Goal: Task Accomplishment & Management: Complete application form

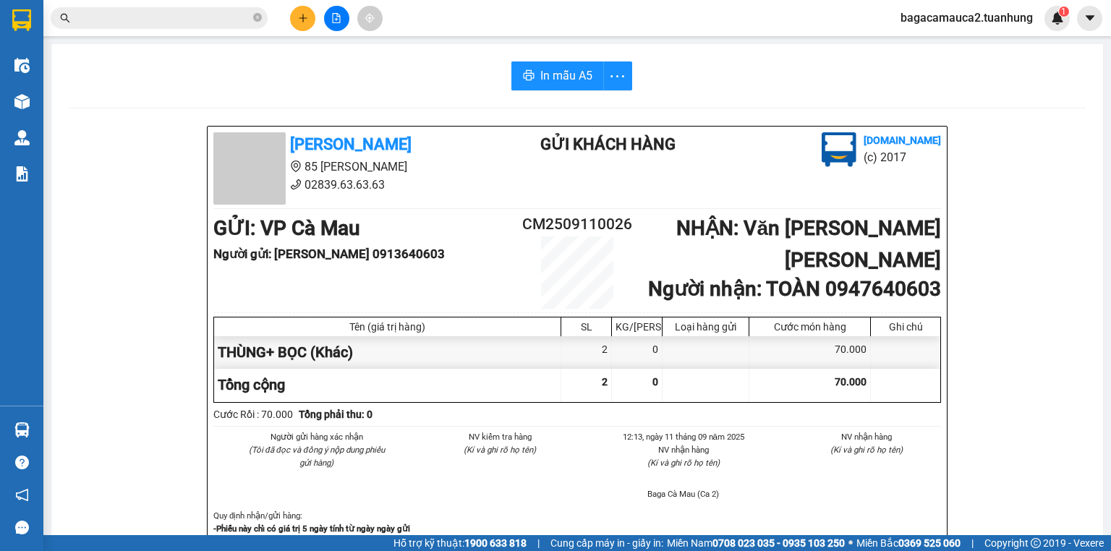
click at [214, 14] on input "text" at bounding box center [165, 18] width 171 height 16
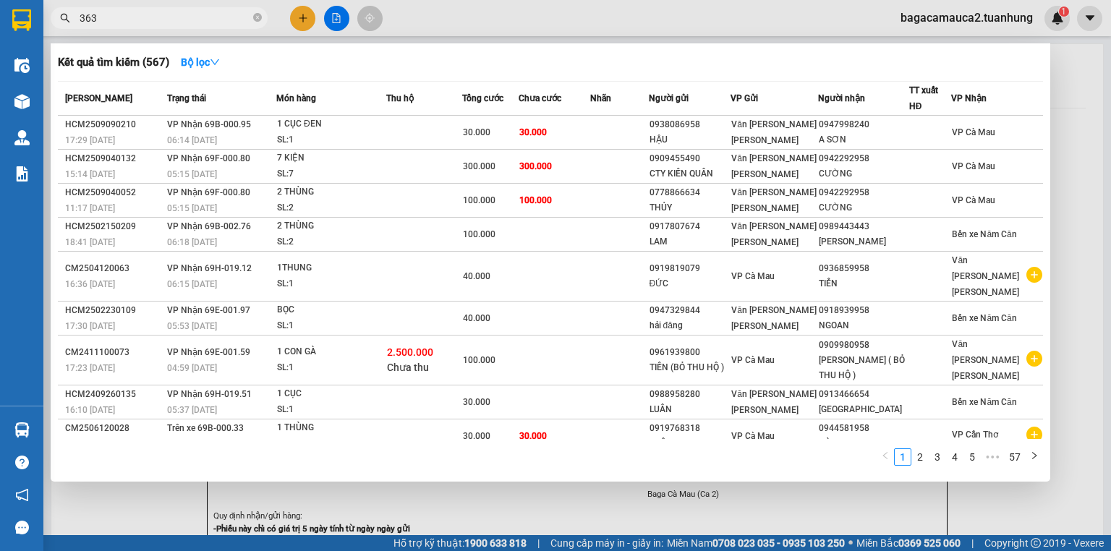
type input "3636"
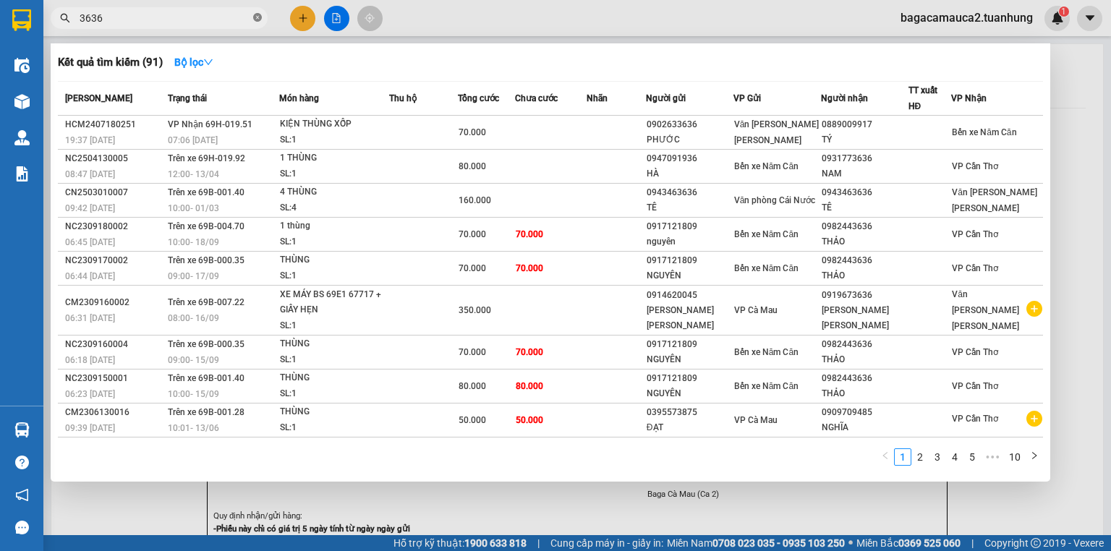
click at [255, 23] on span at bounding box center [257, 19] width 9 height 14
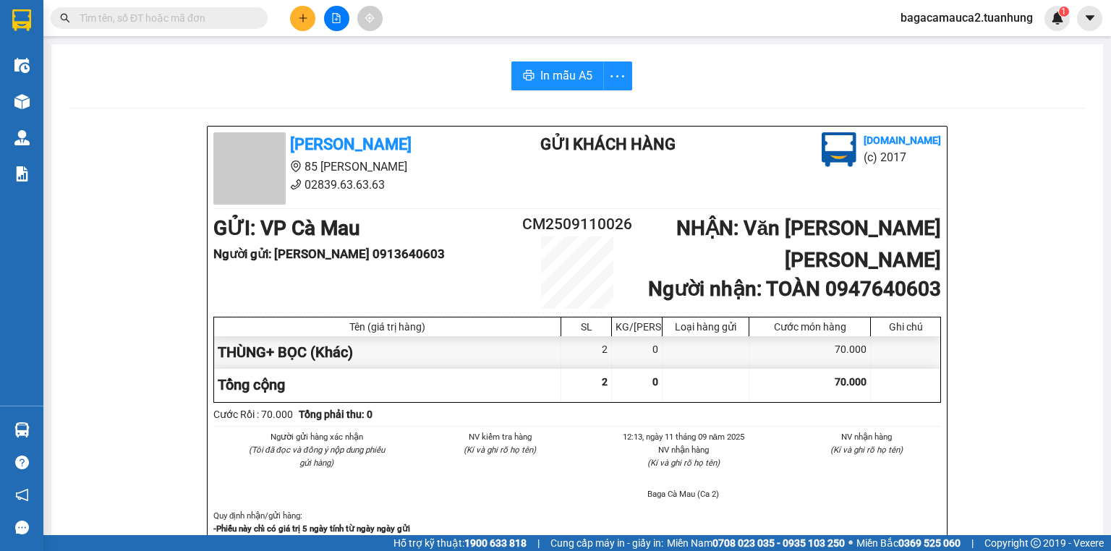
click at [132, 19] on input "text" at bounding box center [165, 18] width 171 height 16
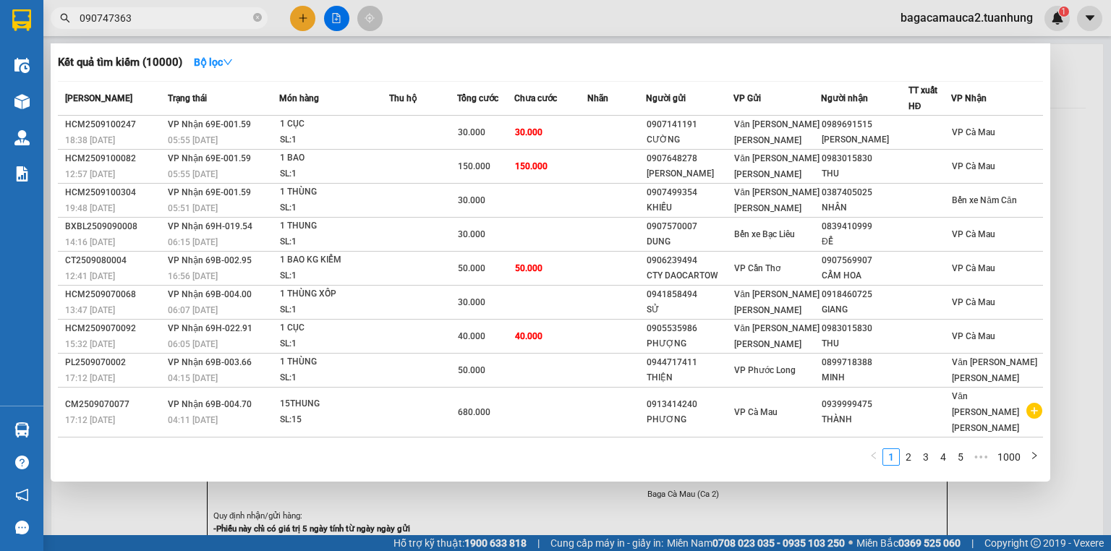
type input "0907473636"
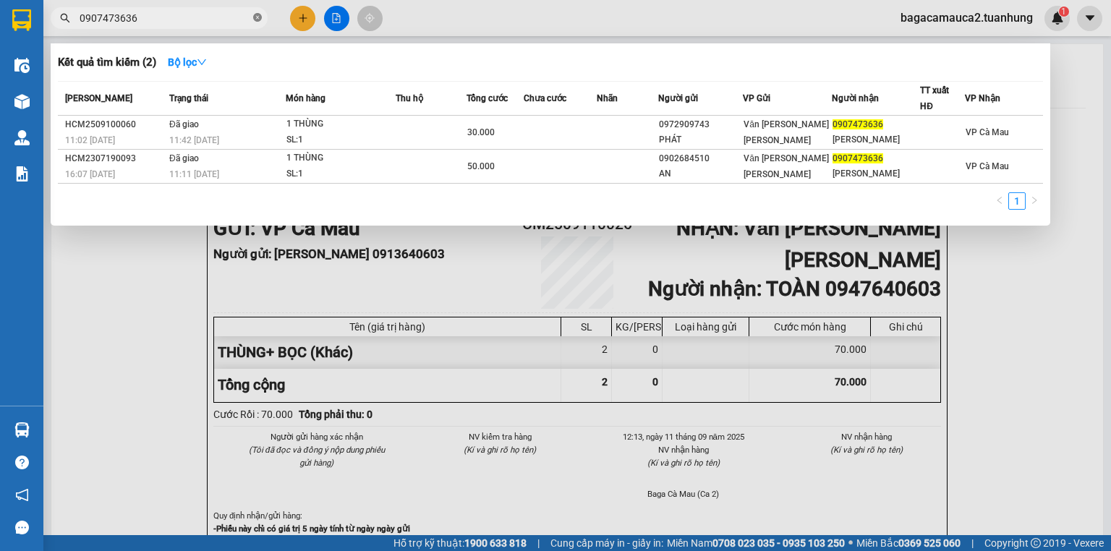
click at [260, 21] on icon "close-circle" at bounding box center [257, 17] width 9 height 9
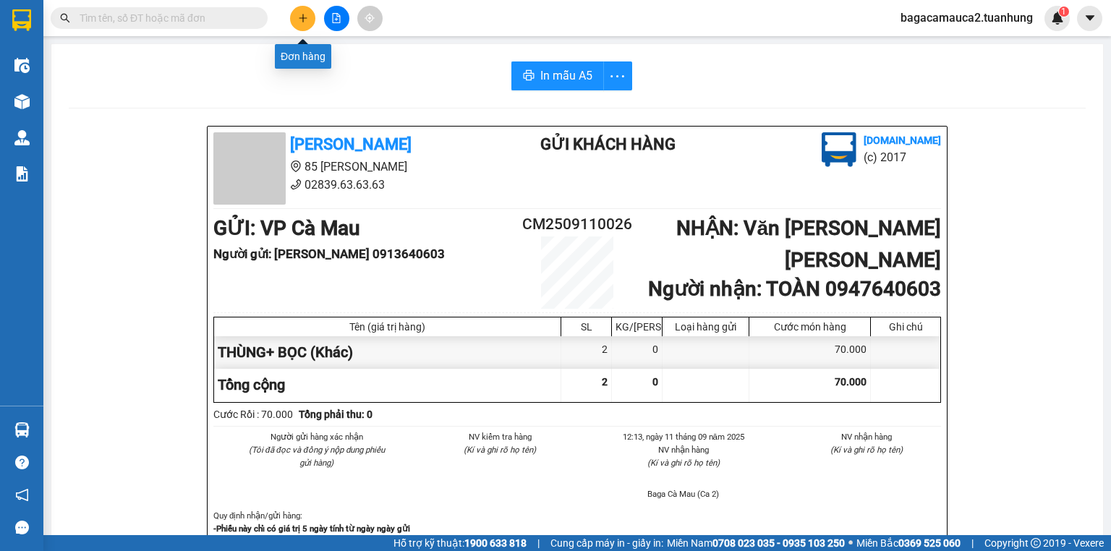
click at [299, 11] on button at bounding box center [302, 18] width 25 height 25
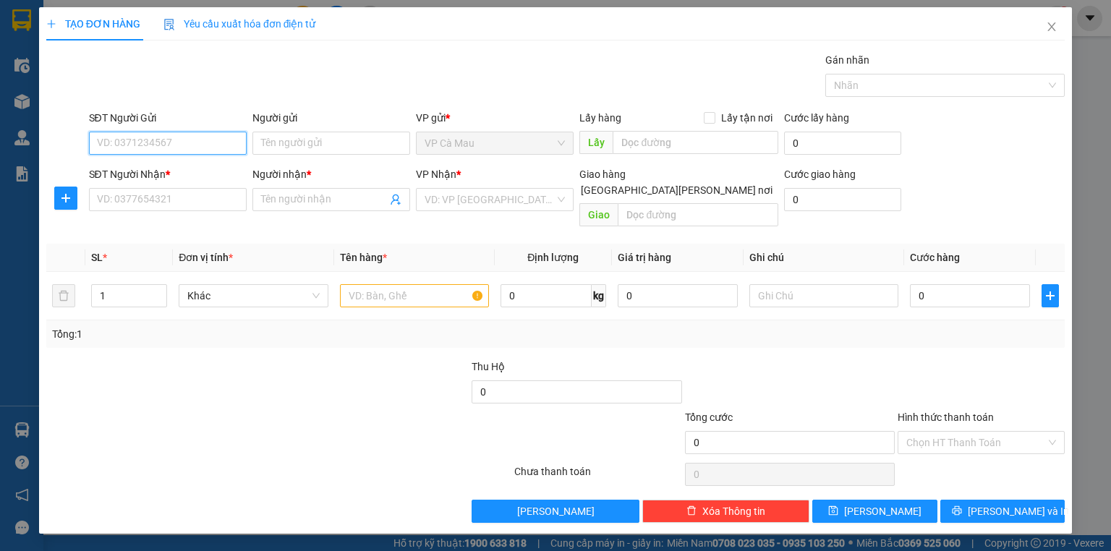
click at [168, 141] on input "SĐT Người Gửi" at bounding box center [168, 143] width 158 height 23
type input "0919963011"
click at [278, 151] on input "Người gửi" at bounding box center [331, 143] width 158 height 23
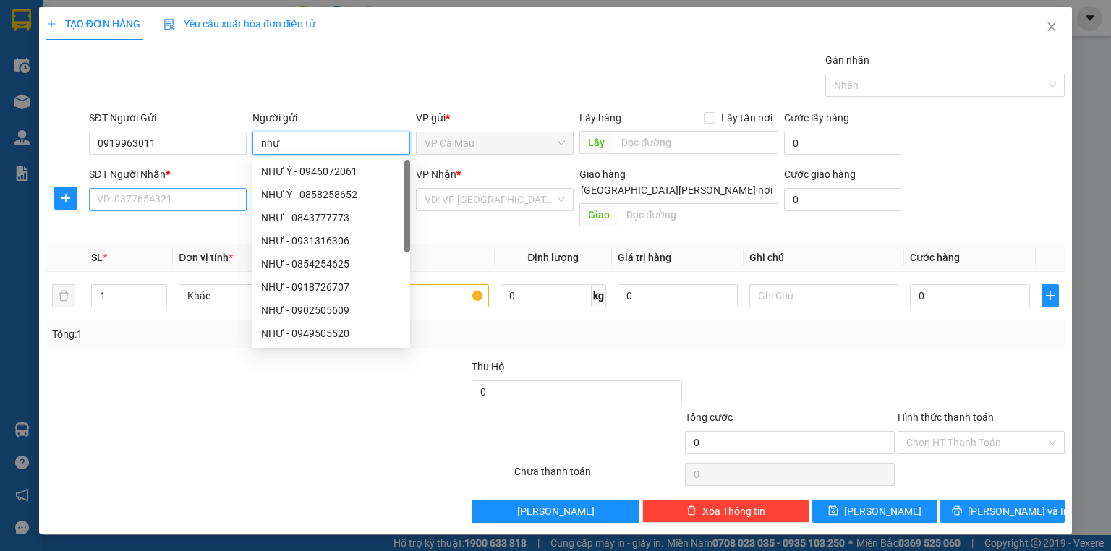
type input "như"
click at [210, 203] on input "SĐT Người Nhận *" at bounding box center [168, 199] width 158 height 23
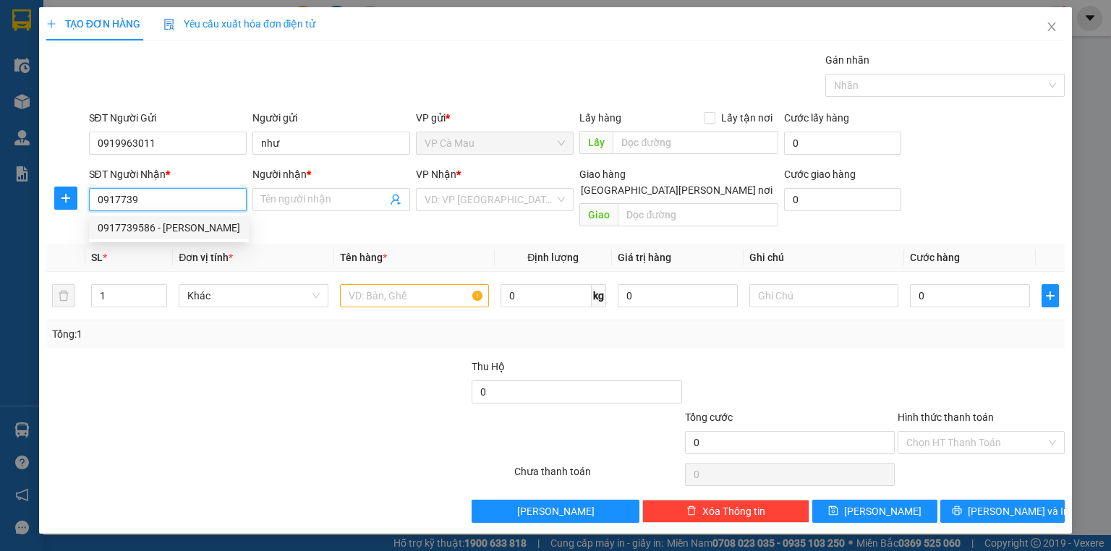
click at [202, 220] on div "0917739586 - [PERSON_NAME]" at bounding box center [169, 228] width 142 height 16
type input "0917739586"
type input "DUY"
type input "0917739586"
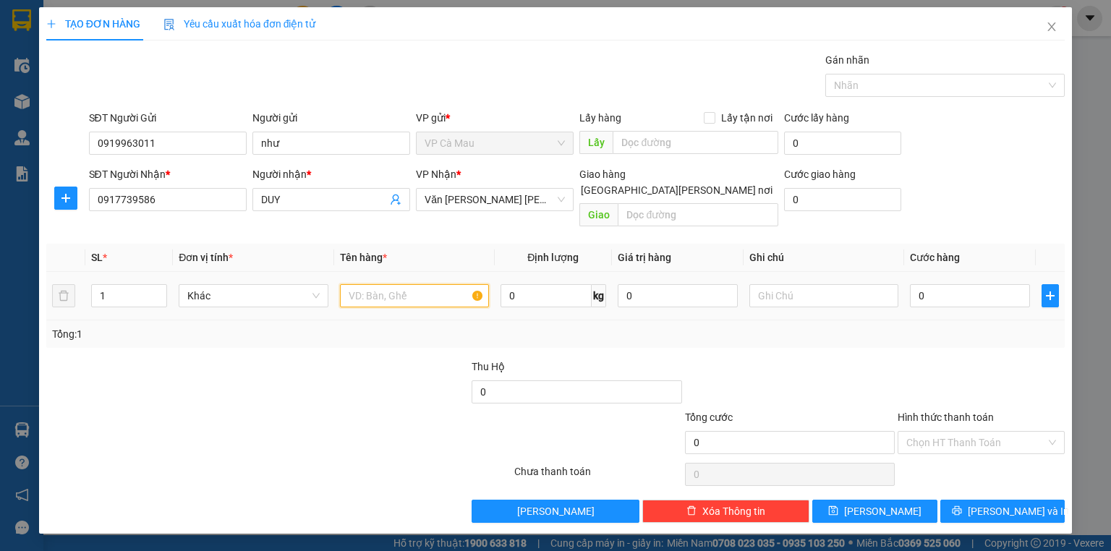
click at [379, 284] on input "text" at bounding box center [414, 295] width 149 height 23
type input "thung"
click at [914, 284] on input "0" at bounding box center [970, 295] width 120 height 23
type input "+3"
type input "3"
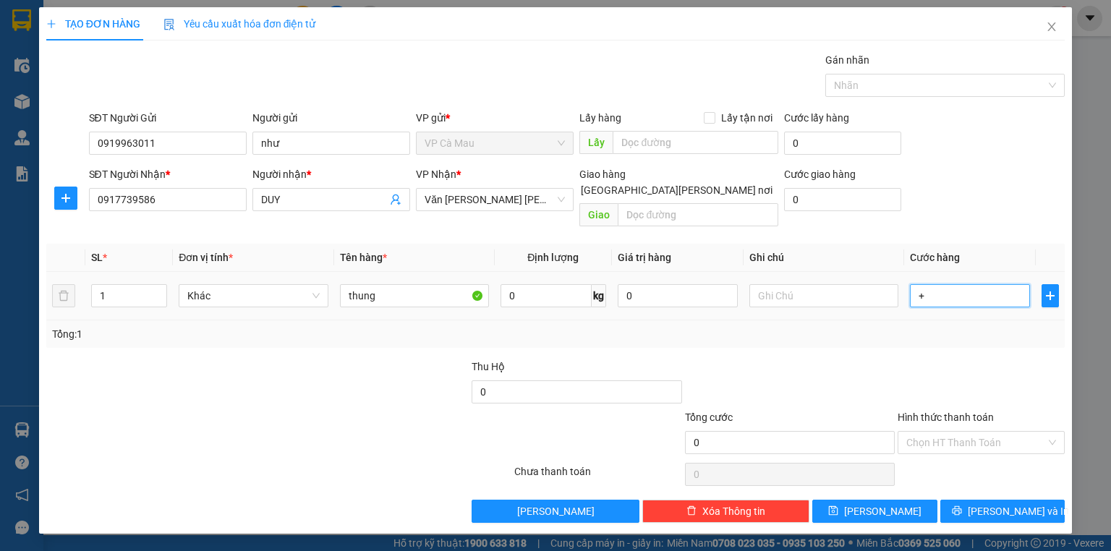
type input "3"
type input "+30"
type input "30"
type input "30.000"
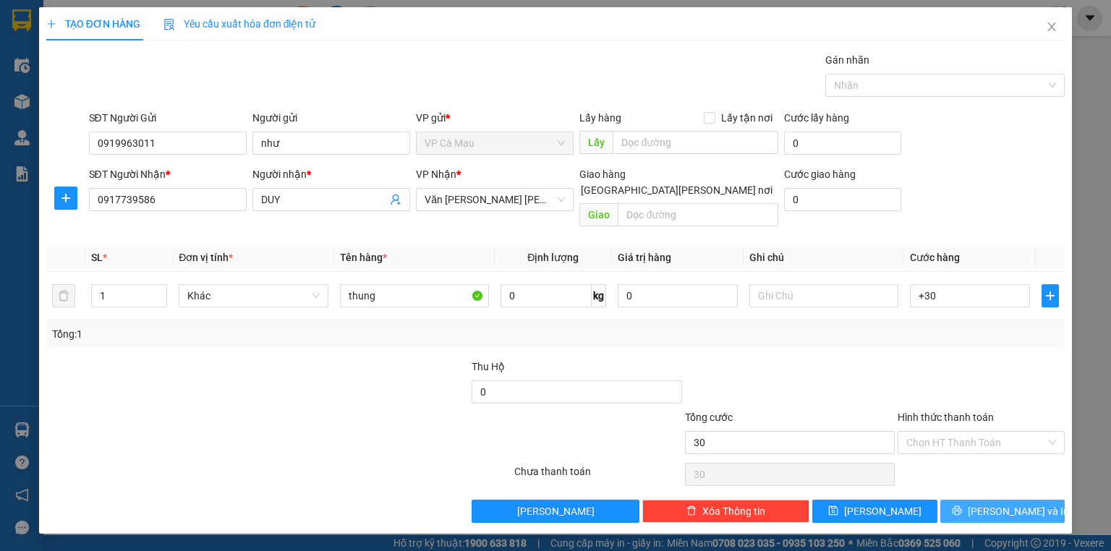
type input "30.000"
click at [1034, 500] on button "[PERSON_NAME] và In" at bounding box center [1002, 511] width 125 height 23
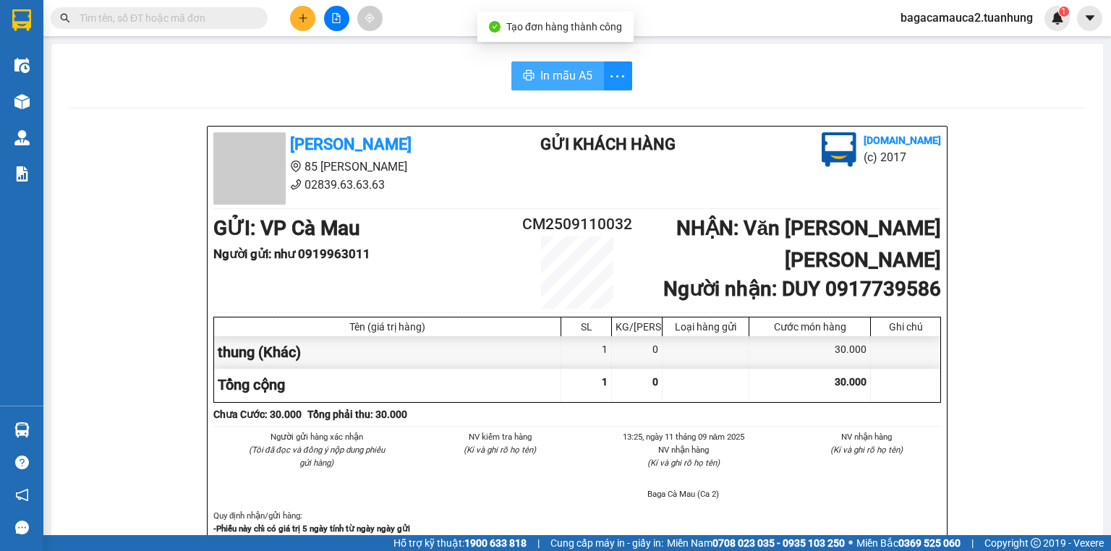
click at [578, 84] on span "In mẫu A5" at bounding box center [566, 76] width 52 height 18
